Goal: Task Accomplishment & Management: Manage account settings

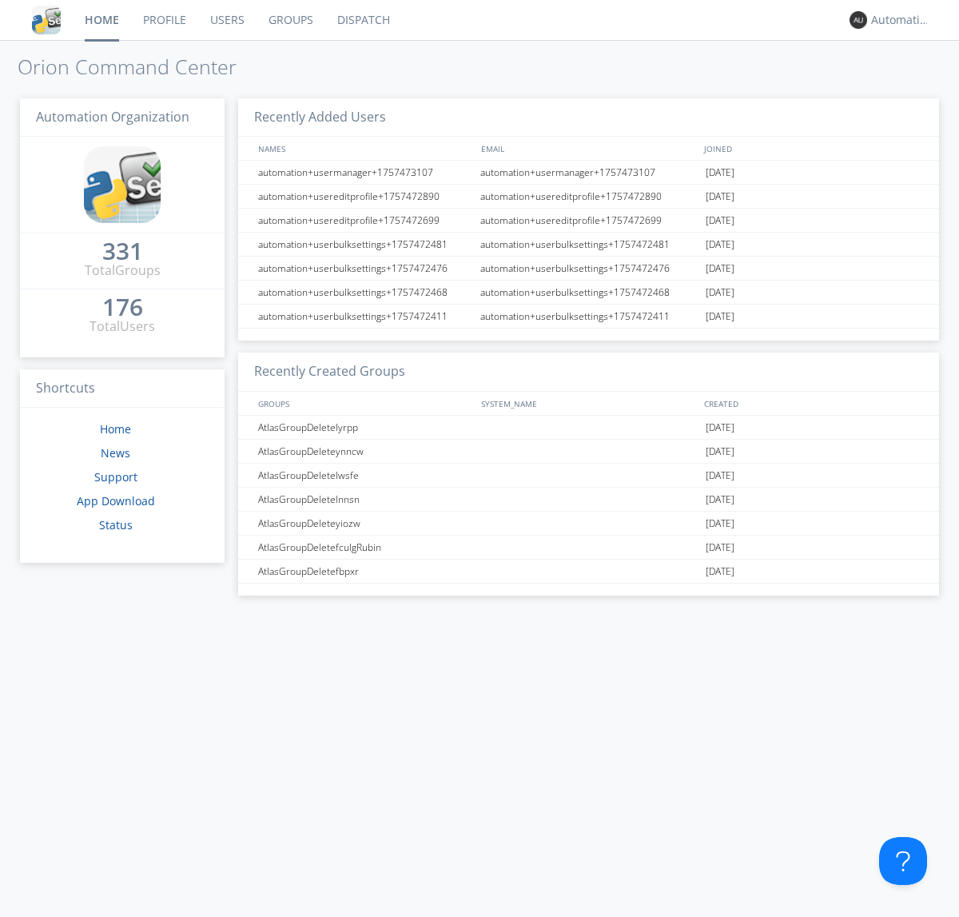
click at [362, 20] on link "Dispatch" at bounding box center [363, 20] width 77 height 40
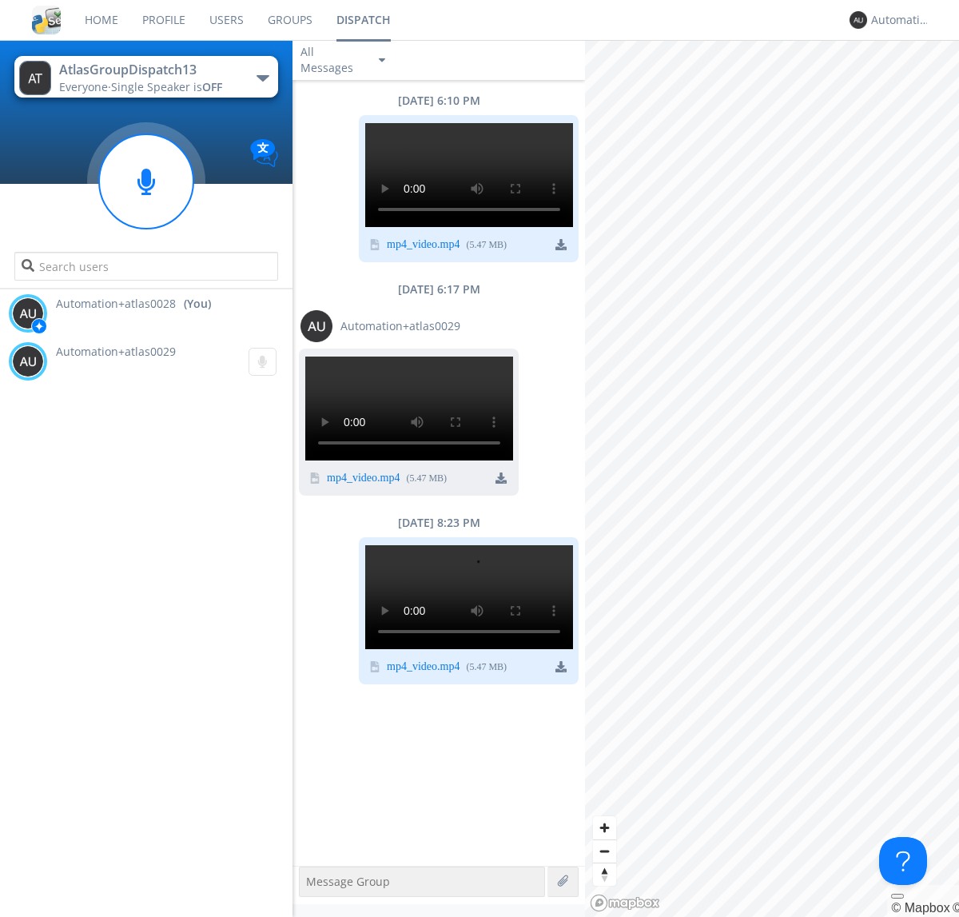
scroll to position [622, 0]
click at [897, 20] on div "Automation+atlas0028" at bounding box center [901, 20] width 60 height 16
click at [909, 84] on div "Log Out" at bounding box center [909, 84] width 82 height 29
